Goal: Transaction & Acquisition: Purchase product/service

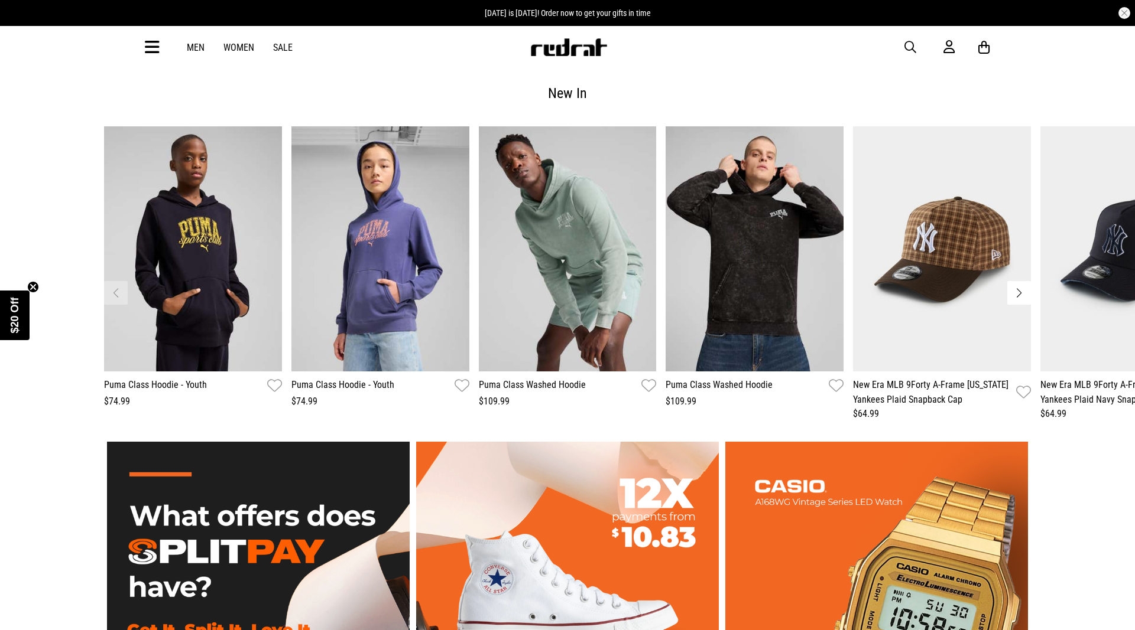
click at [1019, 285] on button "Next slide" at bounding box center [1019, 293] width 24 height 24
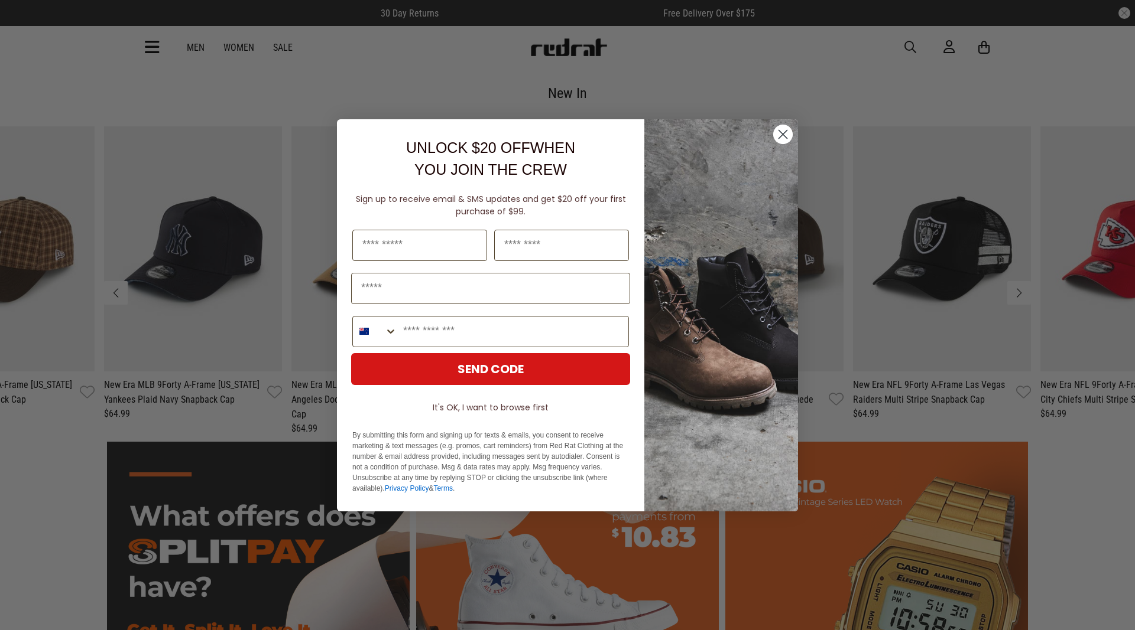
click at [783, 136] on circle "Close dialog" at bounding box center [782, 133] width 19 height 19
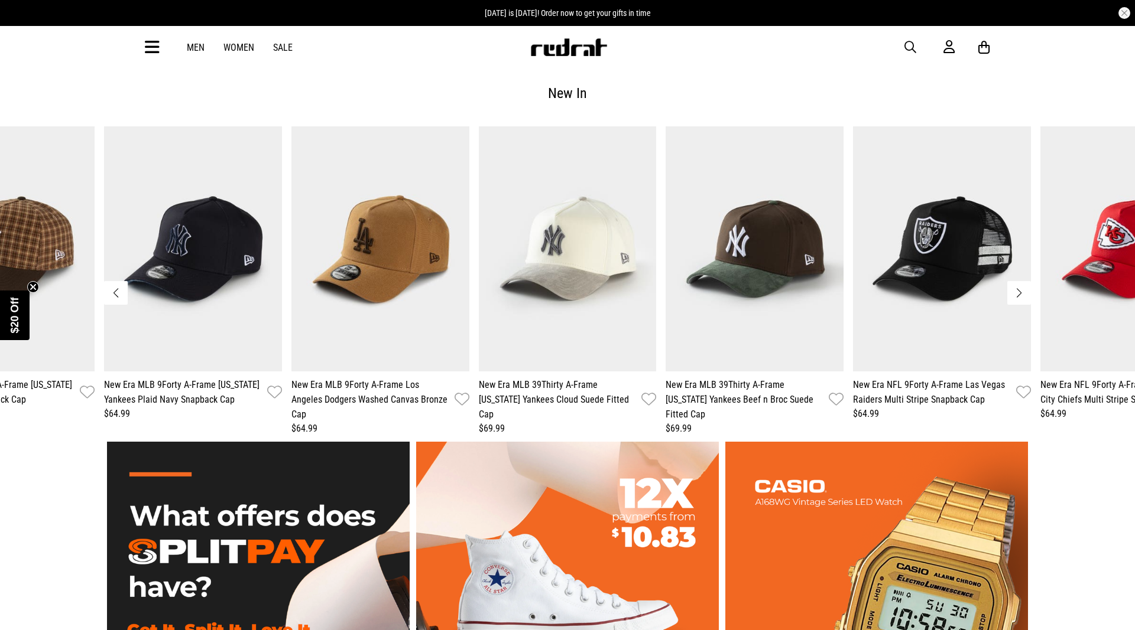
click at [1018, 287] on button "Next slide" at bounding box center [1019, 293] width 24 height 24
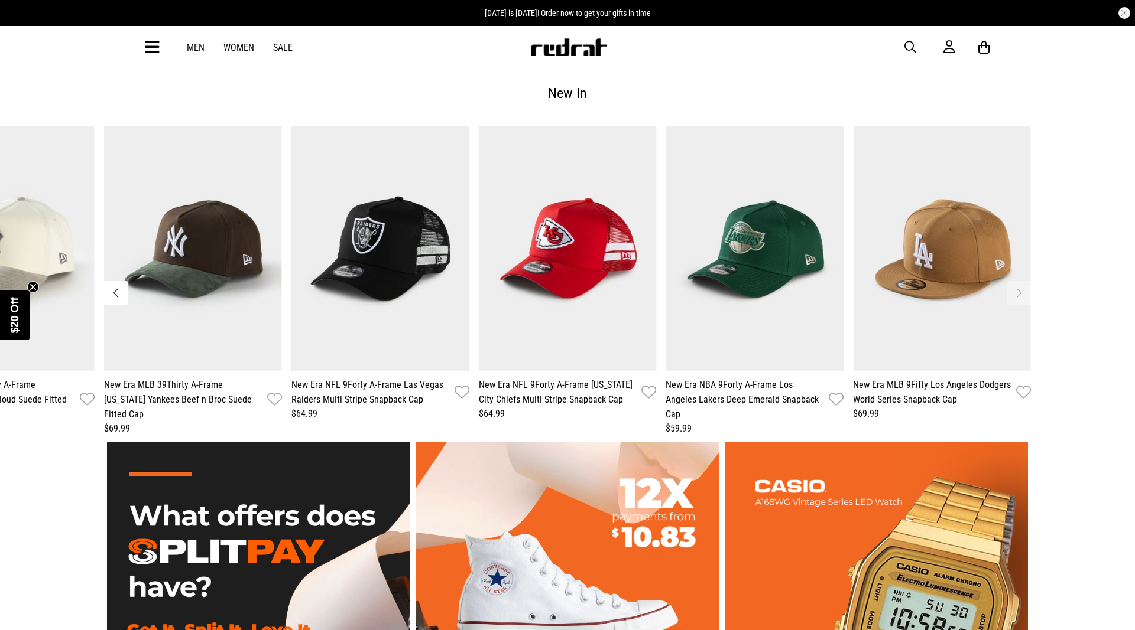
click at [909, 46] on span "button" at bounding box center [910, 47] width 12 height 14
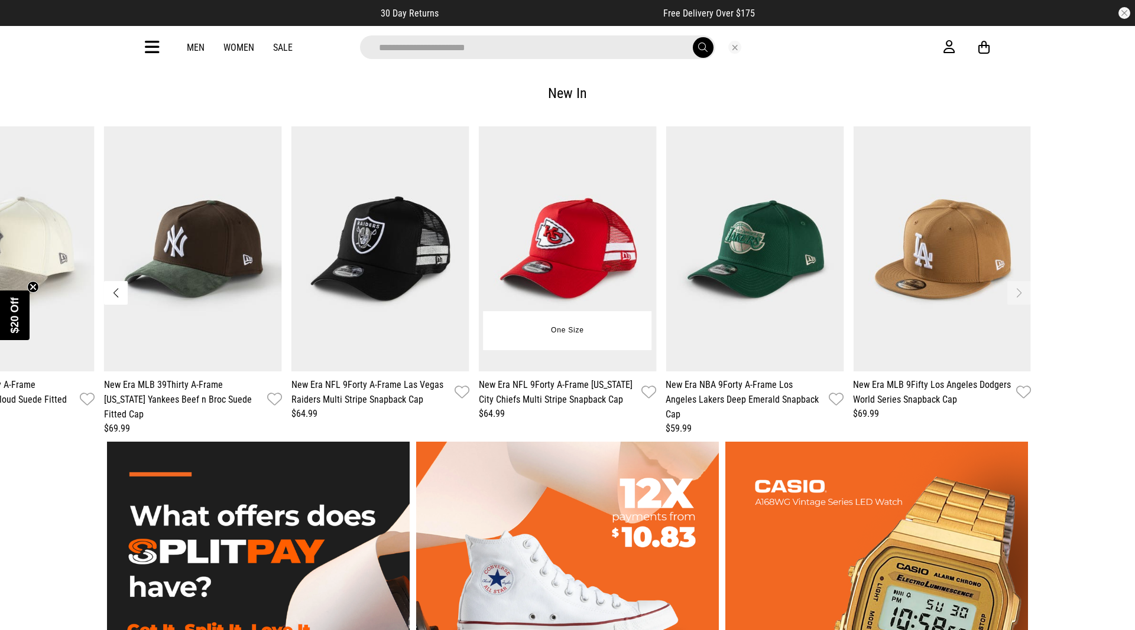
type input "**********"
click at [693, 37] on button "submit" at bounding box center [703, 47] width 21 height 21
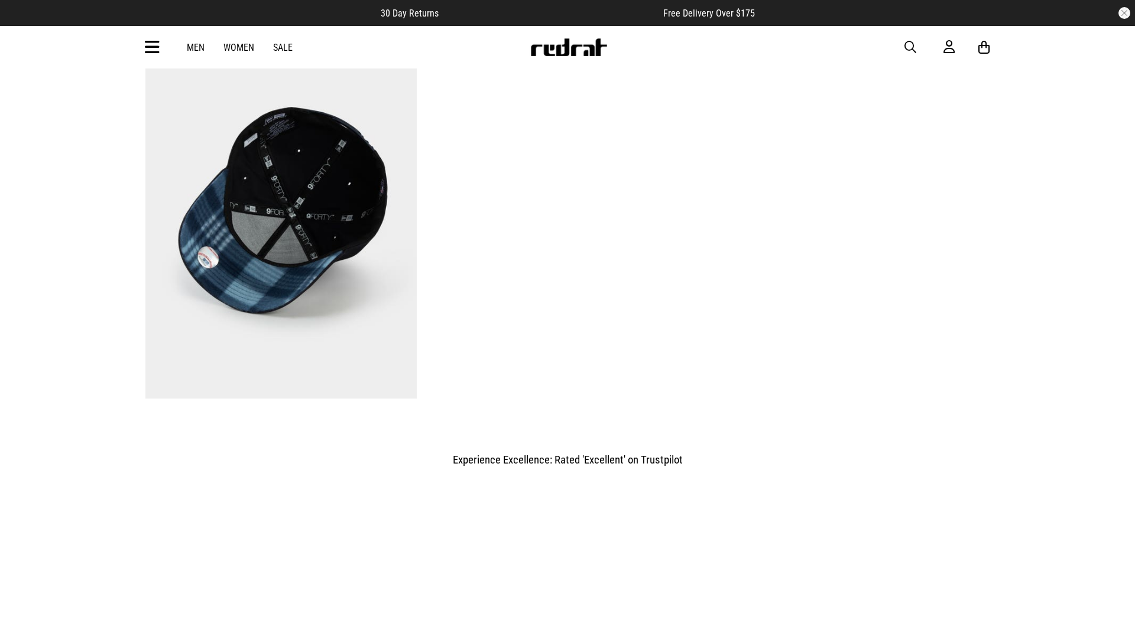
scroll to position [542, 0]
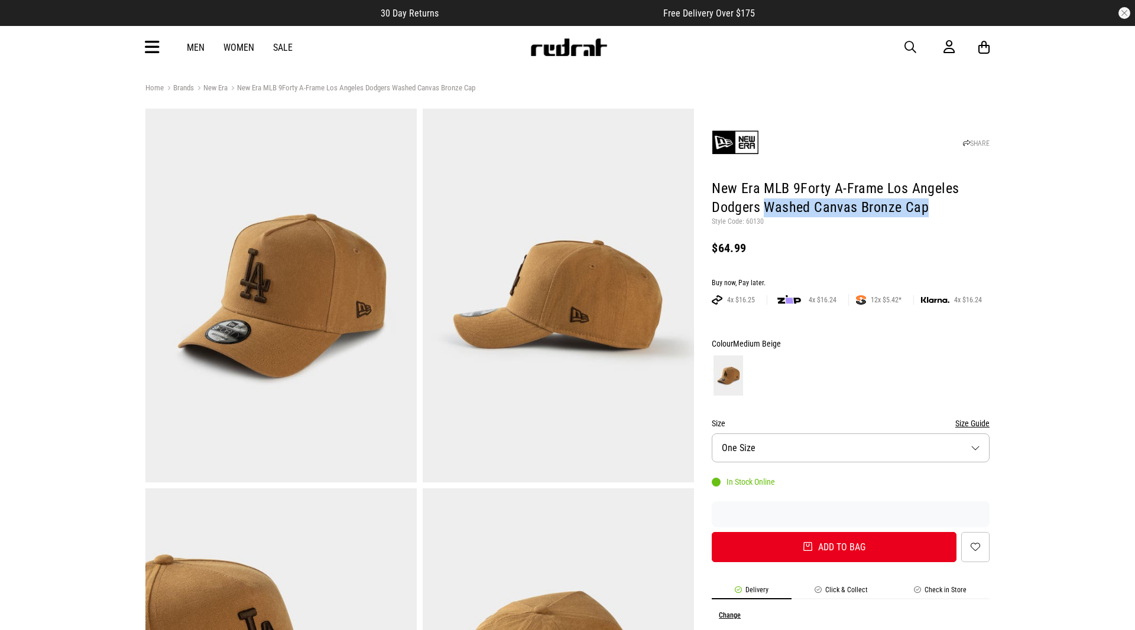
drag, startPoint x: 767, startPoint y: 206, endPoint x: 922, endPoint y: 210, distance: 155.5
click at [922, 210] on h1 "New Era MLB 9Forty A-Frame Los Angeles Dodgers Washed Canvas Bronze Cap" at bounding box center [850, 199] width 278 height 38
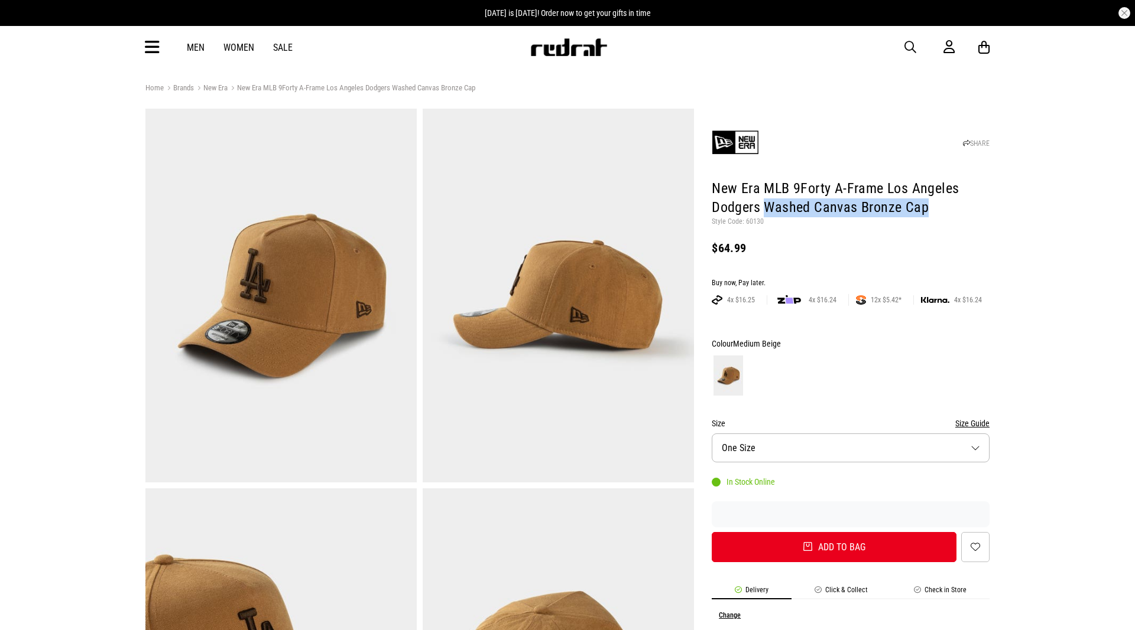
copy h1 "Washed Canvas Bronze Cap"
click at [919, 446] on button "Size One Size" at bounding box center [850, 448] width 278 height 29
click at [919, 447] on button "Size One Size" at bounding box center [850, 448] width 278 height 29
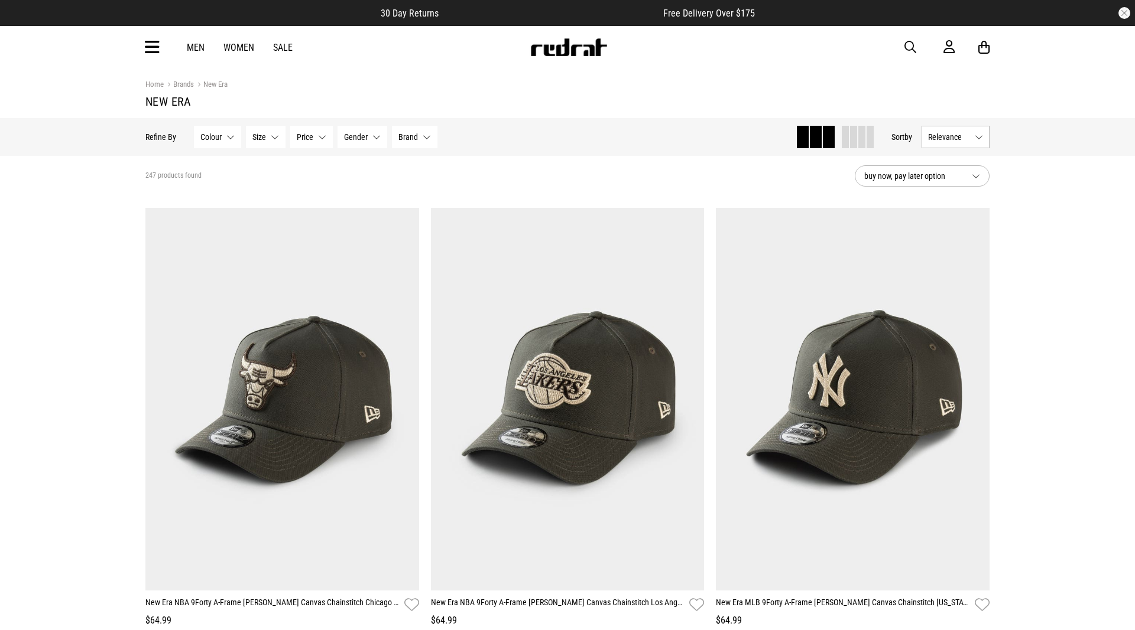
click at [981, 134] on button "Relevance" at bounding box center [955, 137] width 68 height 22
click at [953, 161] on li "Newest" at bounding box center [955, 158] width 67 height 21
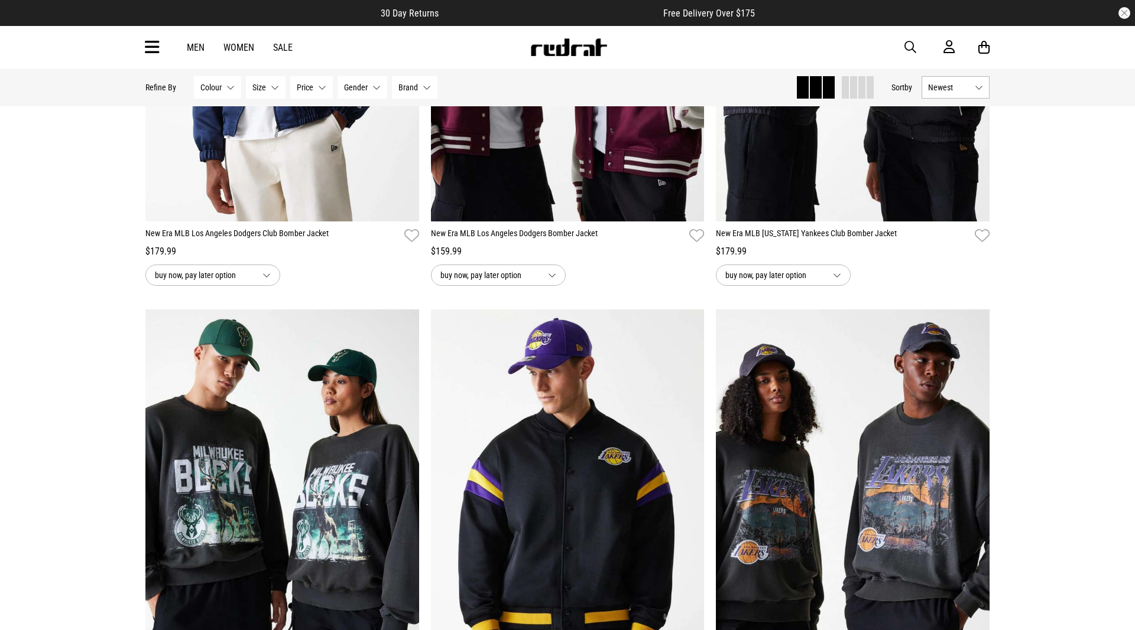
scroll to position [3496, 0]
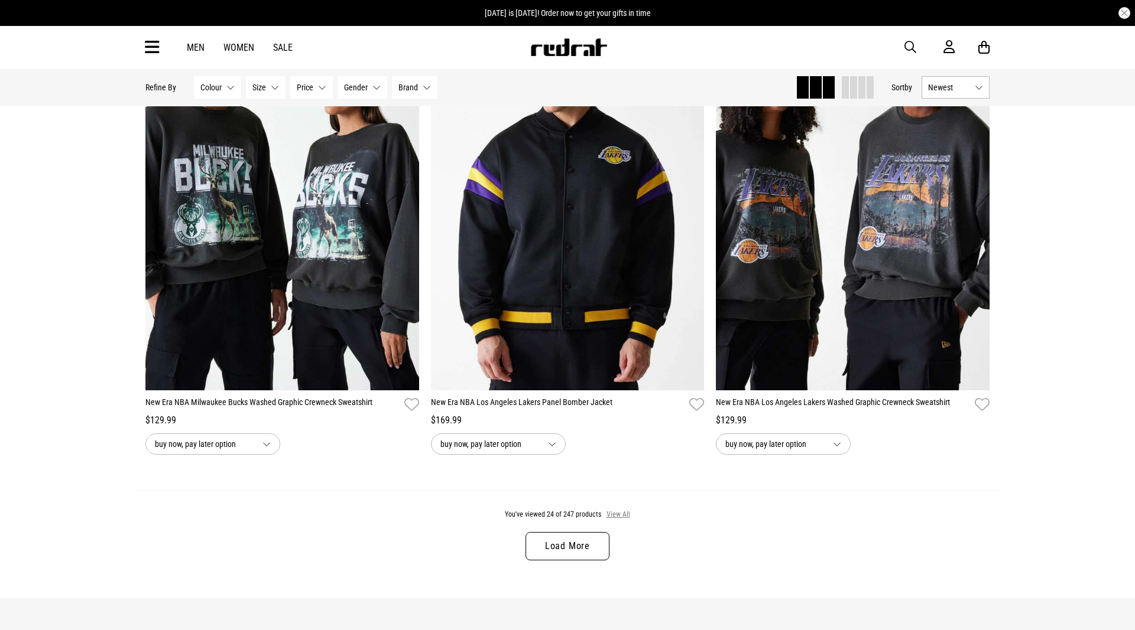
click at [619, 521] on button "View All" at bounding box center [618, 515] width 25 height 11
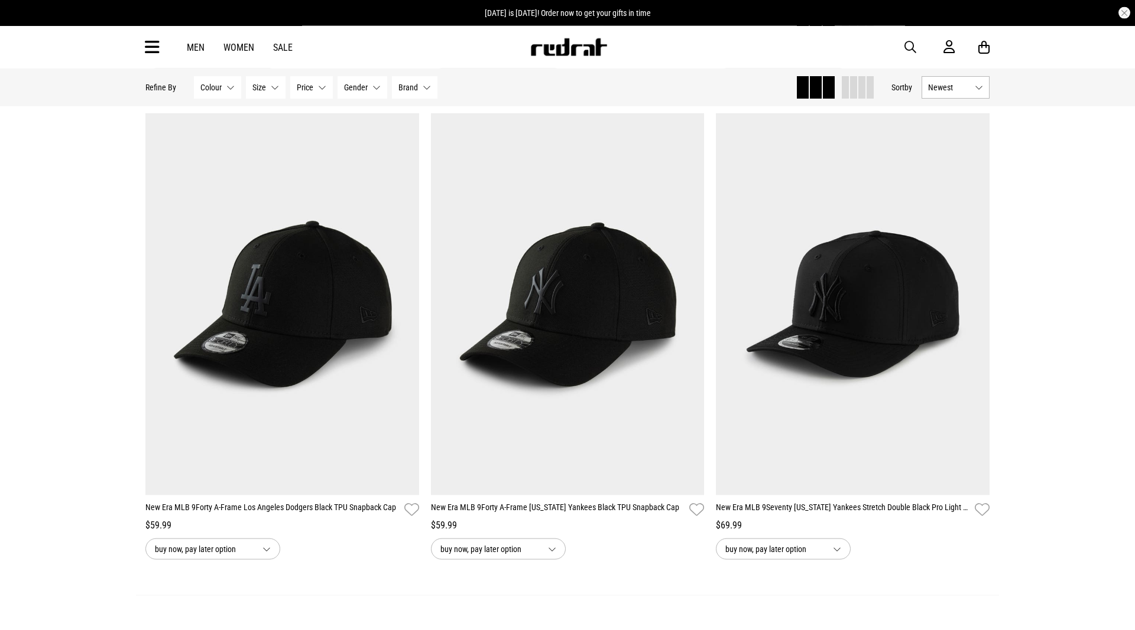
scroll to position [7172, 0]
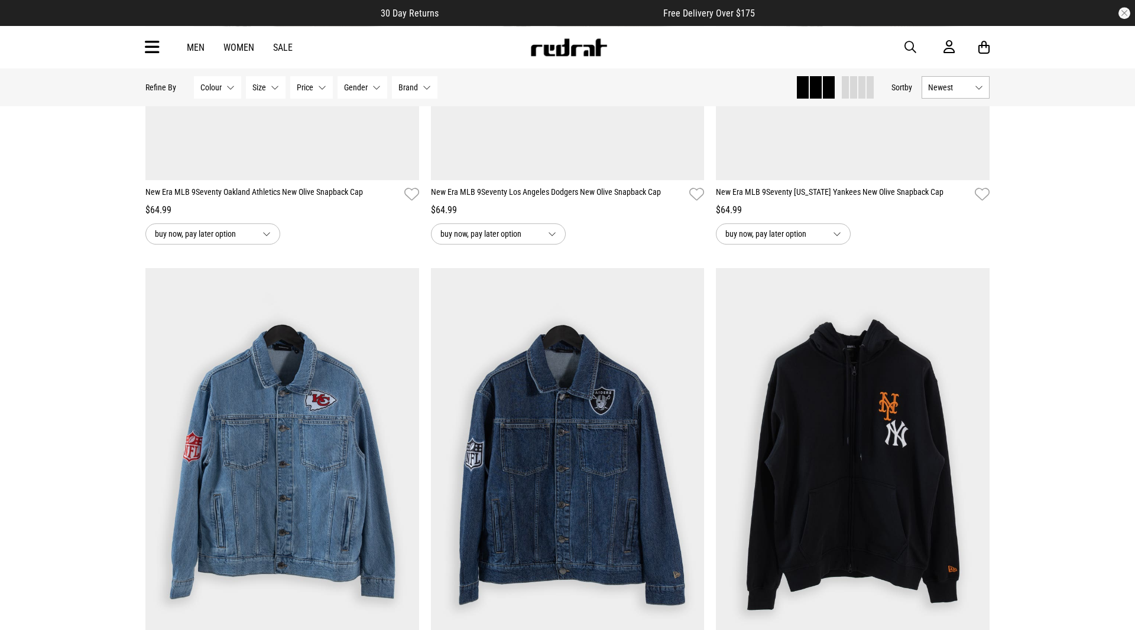
scroll to position [10849, 0]
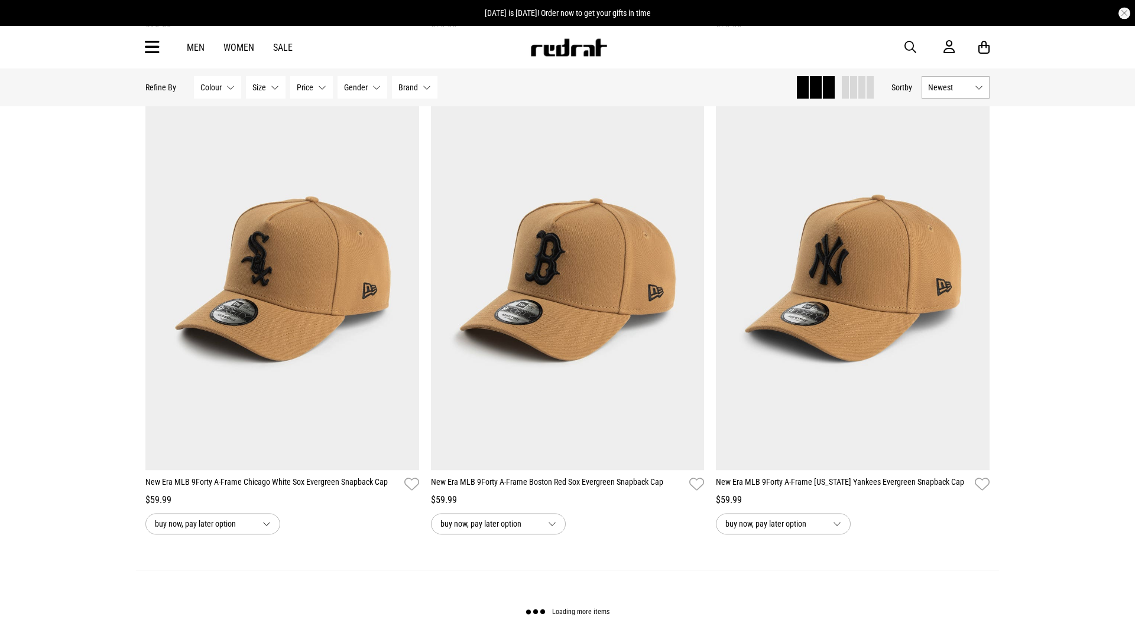
scroll to position [14766, 0]
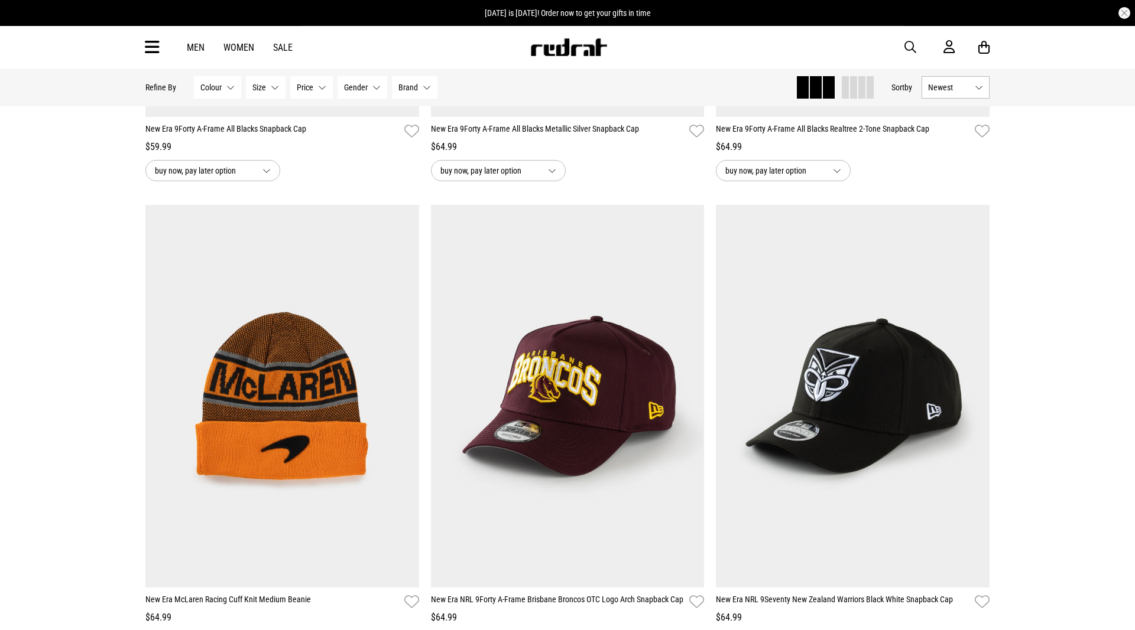
scroll to position [18383, 0]
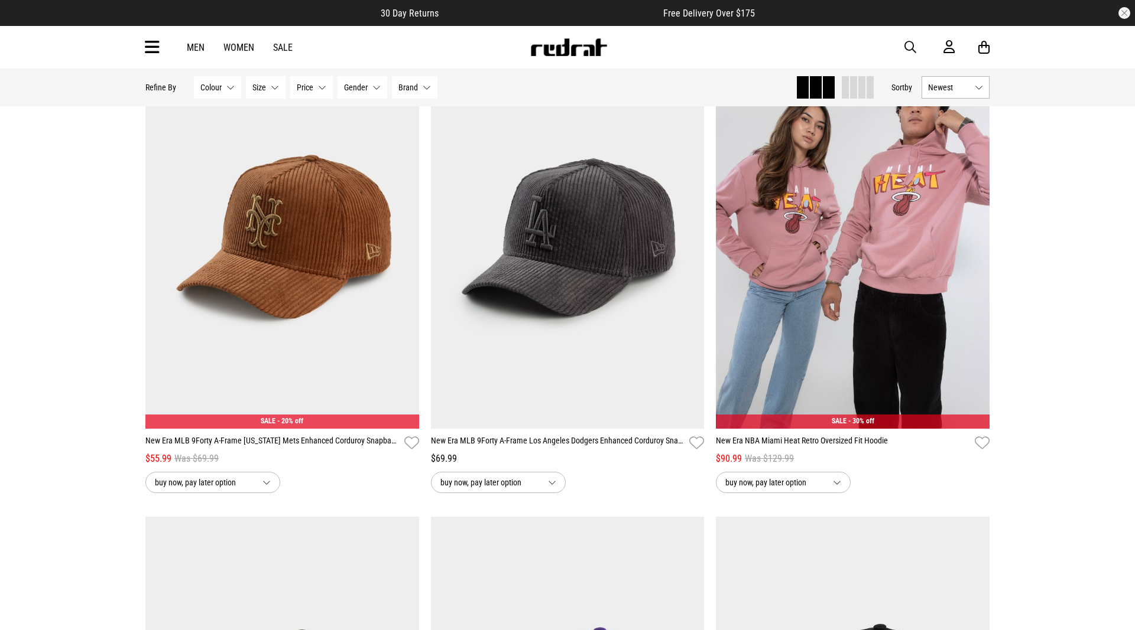
scroll to position [22180, 0]
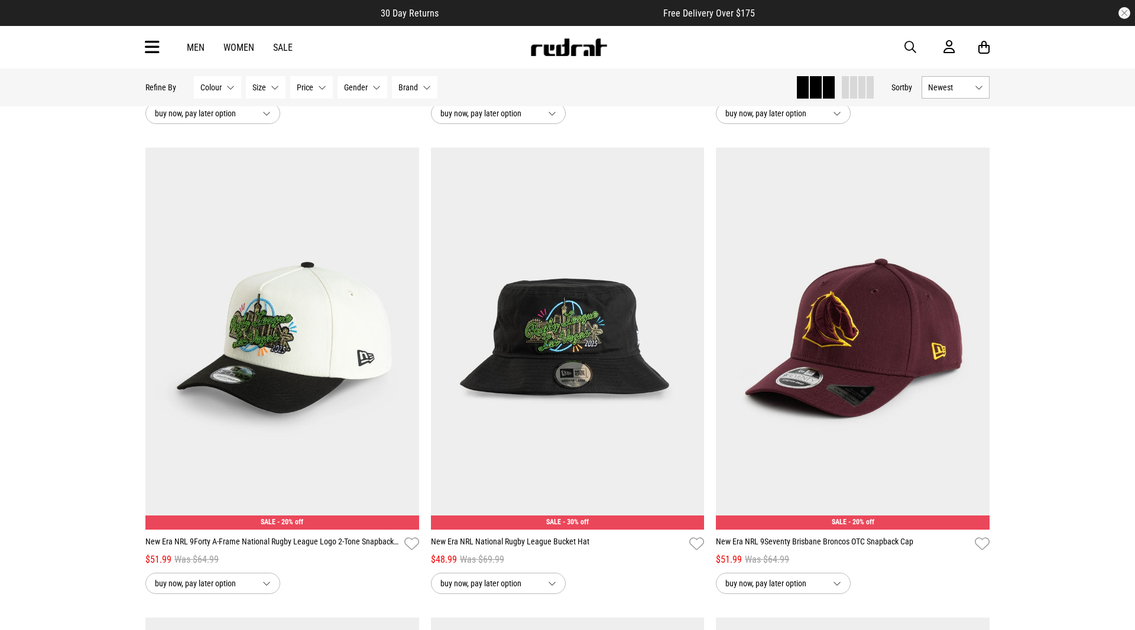
scroll to position [25374, 0]
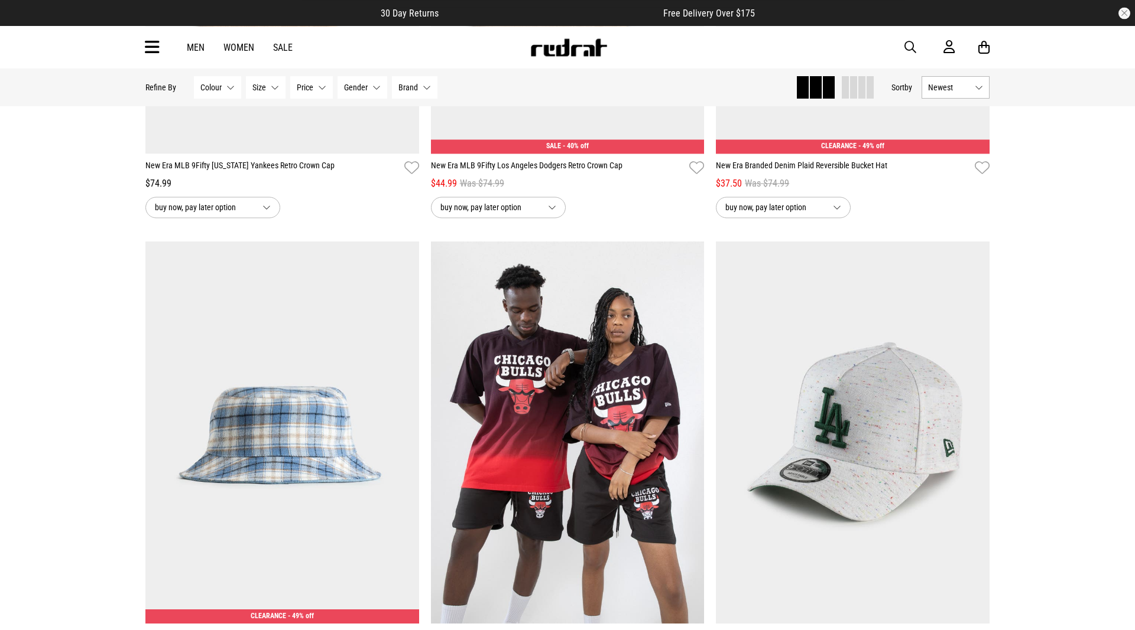
scroll to position [29654, 0]
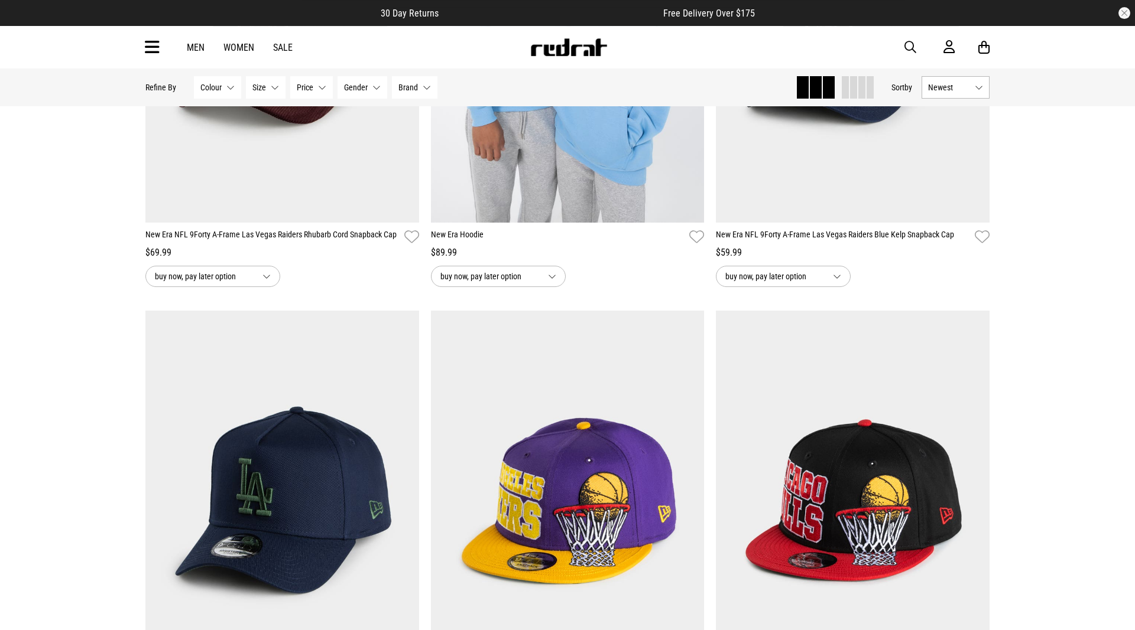
scroll to position [33330, 0]
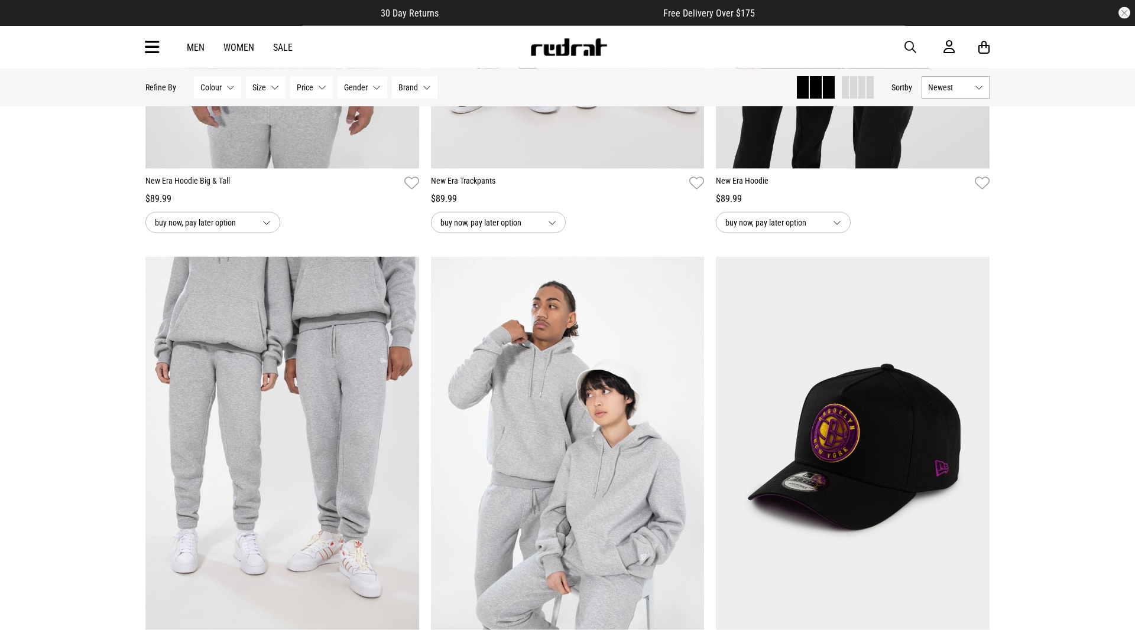
scroll to position [35741, 0]
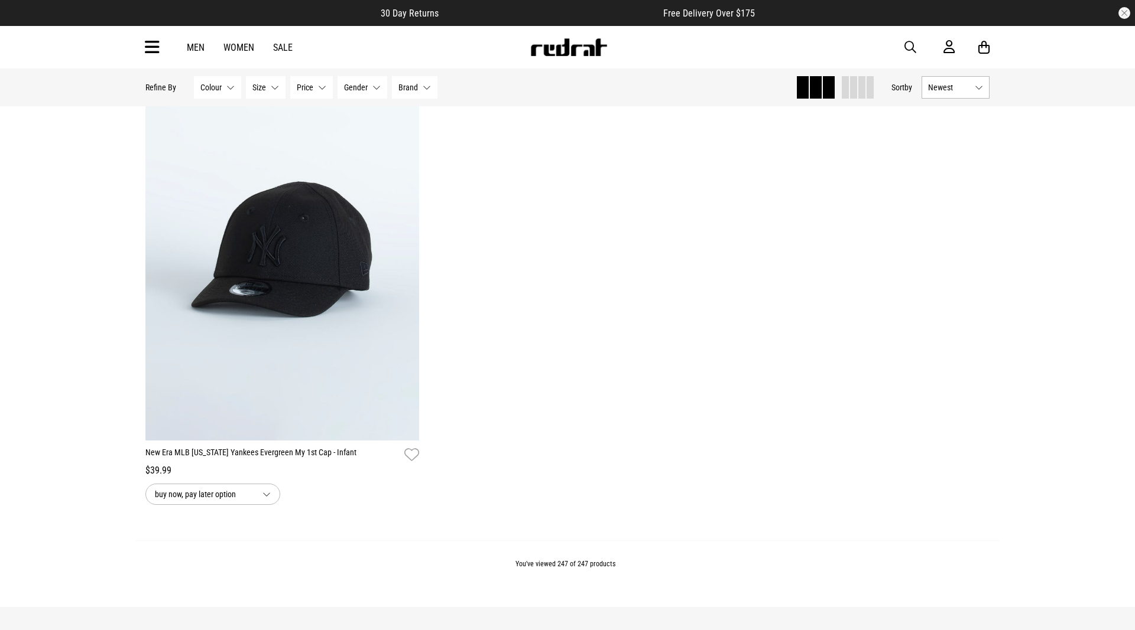
scroll to position [38815, 0]
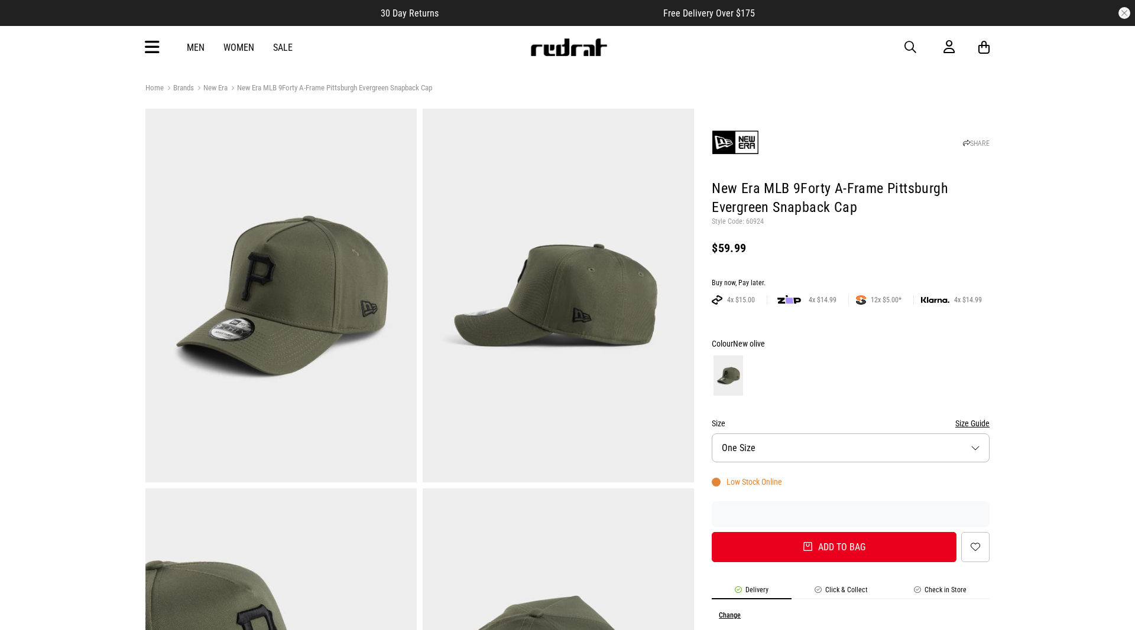
click at [977, 445] on button "Size One Size" at bounding box center [850, 448] width 278 height 29
click at [972, 450] on button "Size One Size" at bounding box center [850, 448] width 278 height 29
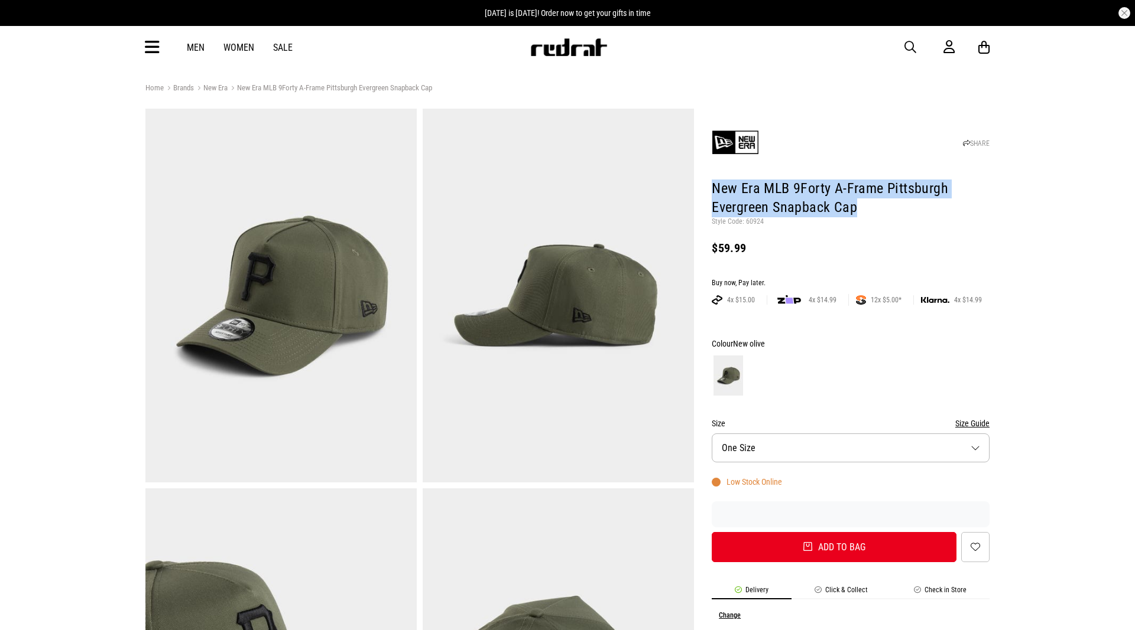
drag, startPoint x: 713, startPoint y: 188, endPoint x: 853, endPoint y: 212, distance: 141.5
click at [853, 212] on h1 "New Era MLB 9Forty A-Frame Pittsburgh Evergreen Snapback Cap" at bounding box center [850, 199] width 278 height 38
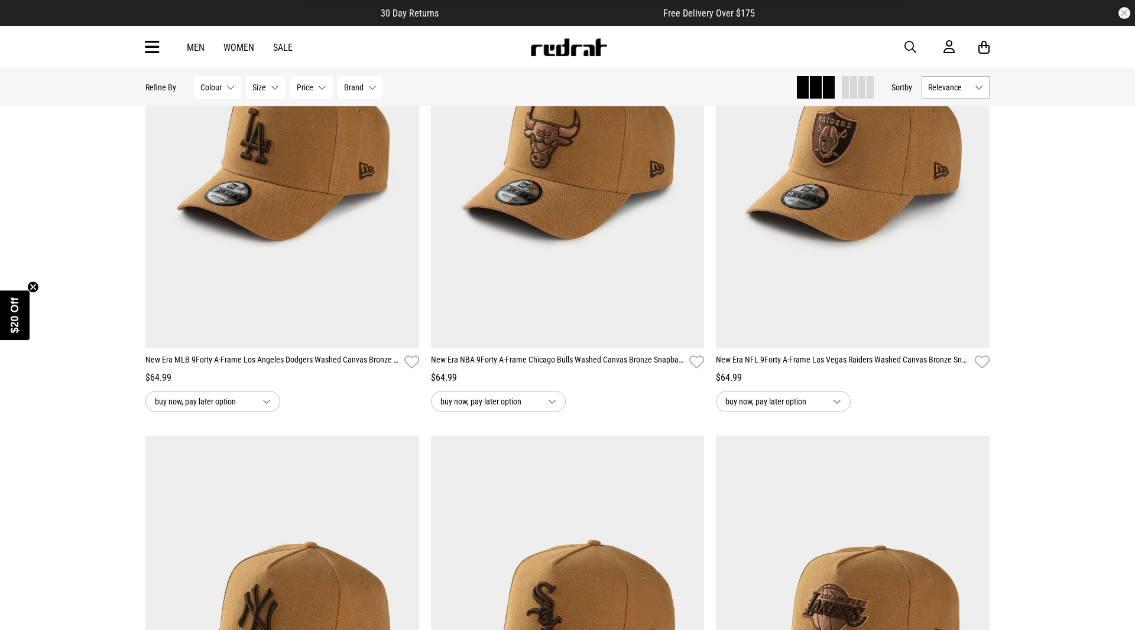
scroll to position [181, 0]
